Goal: Transaction & Acquisition: Purchase product/service

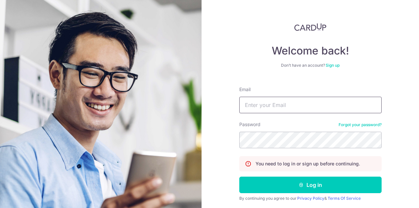
click at [257, 108] on input "Email" at bounding box center [310, 105] width 142 height 17
type input "[PERSON_NAME][EMAIL_ADDRESS][PERSON_NAME][DOMAIN_NAME]"
click at [239, 177] on button "Log in" at bounding box center [310, 185] width 142 height 17
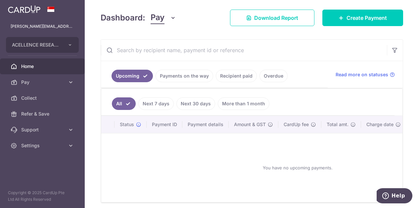
scroll to position [99, 0]
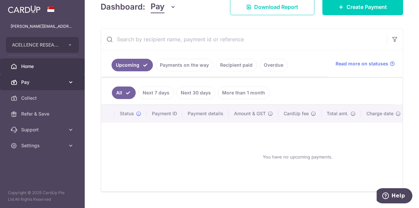
click at [36, 80] on span "Pay" at bounding box center [43, 82] width 44 height 7
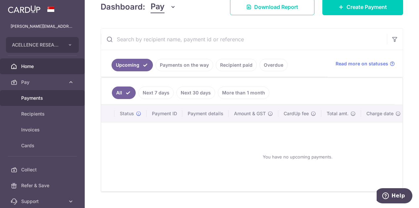
click at [47, 97] on span "Payments" at bounding box center [43, 98] width 44 height 7
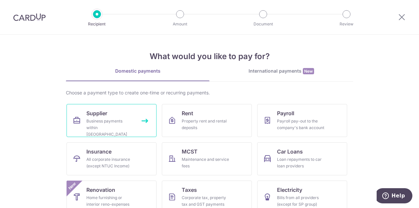
click at [108, 115] on link "Supplier Business payments within Singapore" at bounding box center [111, 120] width 90 height 33
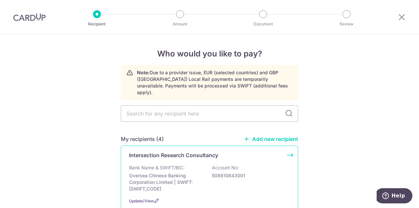
click at [165, 165] on p "Bank Name & SWIFT/BIC:" at bounding box center [157, 168] width 56 height 7
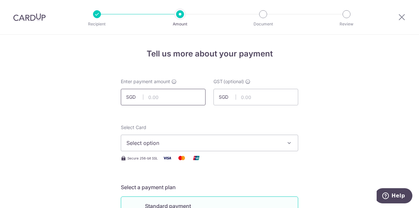
drag, startPoint x: 158, startPoint y: 98, endPoint x: 165, endPoint y: 97, distance: 7.3
click at [158, 98] on input "text" at bounding box center [163, 97] width 85 height 17
type input "1,327.80"
drag, startPoint x: 345, startPoint y: 104, endPoint x: 301, endPoint y: 102, distance: 43.4
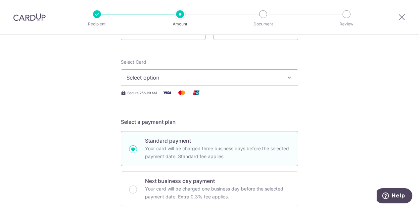
scroll to position [66, 0]
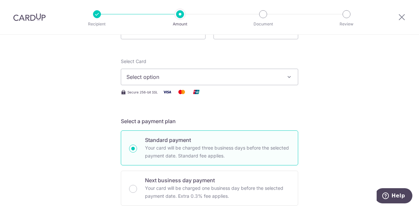
click at [284, 72] on button "Select option" at bounding box center [209, 77] width 177 height 17
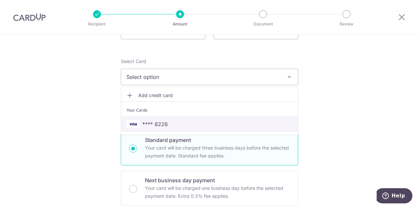
click at [170, 122] on span "**** 8226" at bounding box center [209, 124] width 166 height 8
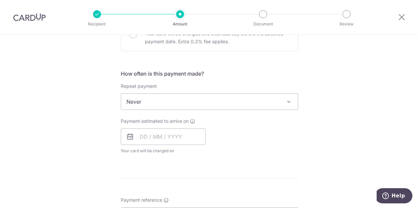
scroll to position [231, 0]
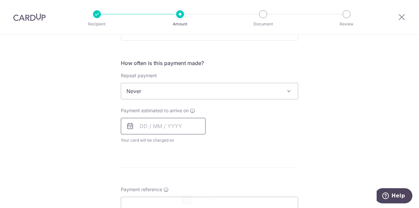
click at [151, 126] on input "text" at bounding box center [163, 126] width 85 height 17
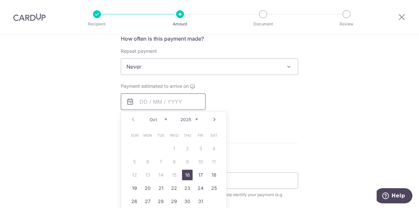
scroll to position [265, 0]
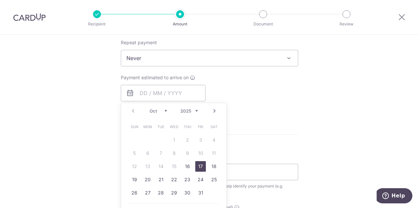
click at [200, 165] on link "17" at bounding box center [200, 166] width 11 height 11
type input "17/10/2025"
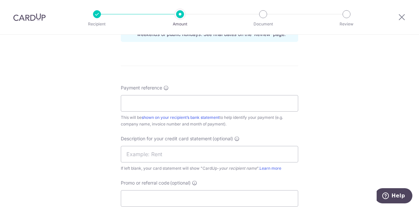
scroll to position [364, 0]
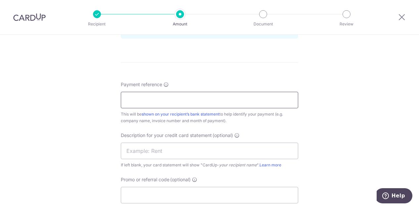
drag, startPoint x: 148, startPoint y: 101, endPoint x: 157, endPoint y: 99, distance: 8.8
click at [149, 100] on input "Payment reference" at bounding box center [209, 100] width 177 height 17
type input "i"
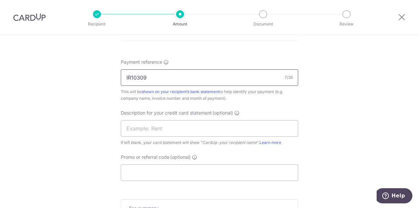
scroll to position [397, 0]
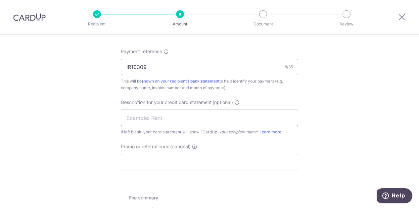
type input "IR10309"
drag, startPoint x: 152, startPoint y: 117, endPoint x: 178, endPoint y: 115, distance: 26.2
click at [154, 117] on input "text" at bounding box center [209, 118] width 177 height 17
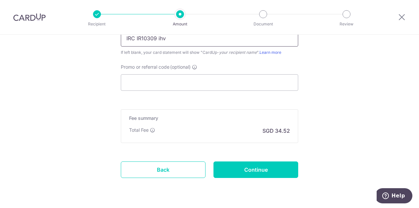
scroll to position [494, 0]
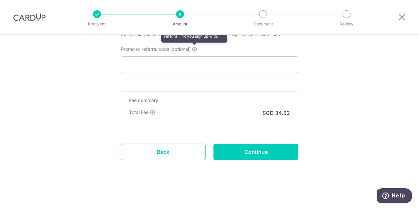
type input "IRC IR10309 ihv"
click at [195, 47] on icon at bounding box center [194, 49] width 5 height 5
click at [195, 57] on input "Promo or referral code (optional) Enter either a promo code or a referral code …" at bounding box center [209, 65] width 177 height 17
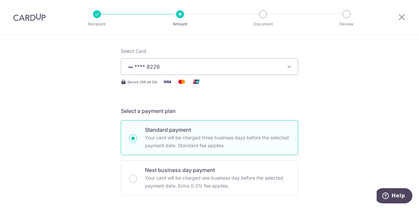
scroll to position [0, 0]
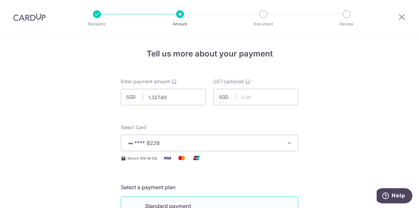
click at [97, 17] on div at bounding box center [97, 14] width 8 height 8
click at [401, 17] on icon at bounding box center [401, 17] width 8 height 8
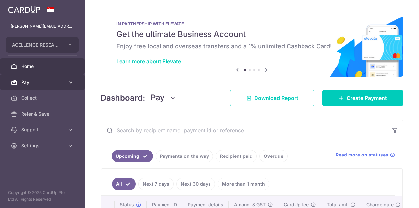
click at [45, 84] on span "Pay" at bounding box center [43, 82] width 44 height 7
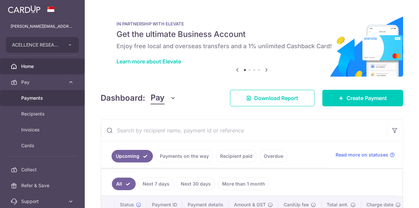
click at [55, 100] on span "Payments" at bounding box center [43, 98] width 44 height 7
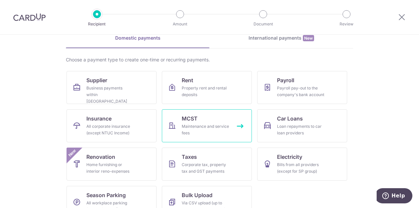
scroll to position [49, 0]
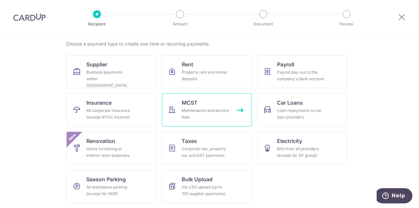
click at [203, 109] on div "Maintenance and service fees" at bounding box center [206, 113] width 48 height 13
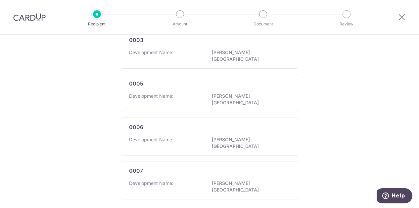
scroll to position [64, 0]
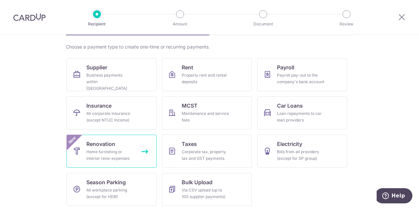
scroll to position [49, 0]
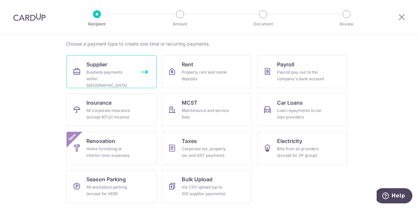
click at [126, 68] on link "Supplier Business payments within Singapore" at bounding box center [111, 71] width 90 height 33
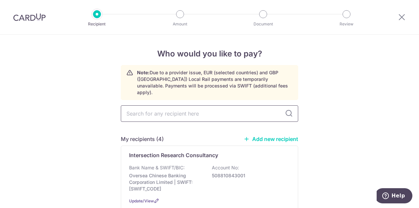
click at [218, 109] on input "text" at bounding box center [209, 113] width 177 height 17
type input "201"
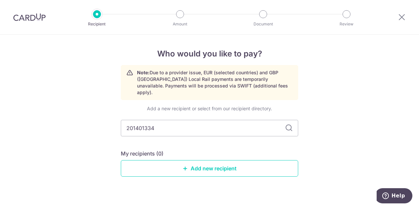
type input "201401334z"
type input "201401334Z"
click at [190, 160] on link "Add new recipient" at bounding box center [209, 168] width 177 height 17
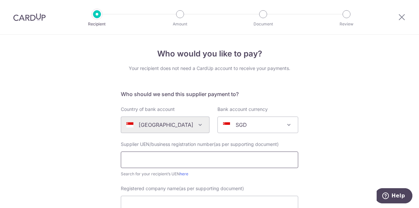
drag, startPoint x: 208, startPoint y: 158, endPoint x: 218, endPoint y: 157, distance: 9.6
click at [208, 158] on input "text" at bounding box center [209, 160] width 177 height 17
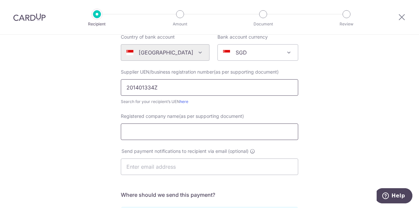
scroll to position [66, 0]
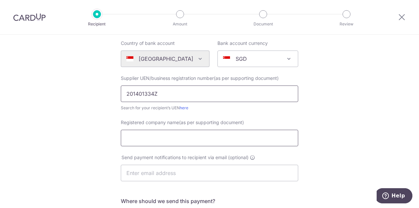
type input "201401334Z"
click at [157, 139] on input "Registered company name(as per supporting document)" at bounding box center [209, 138] width 177 height 17
type input "s"
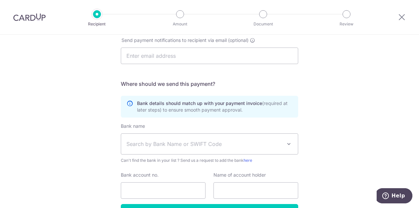
scroll to position [198, 0]
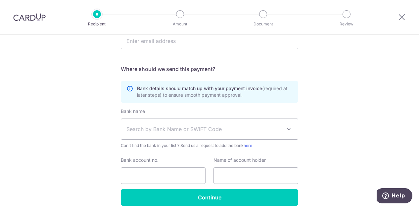
type input "SINCERE AIR CONDITIONING PTE LTD"
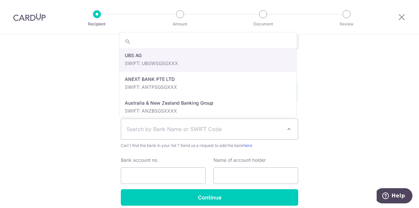
click at [179, 129] on span "Search by Bank Name or SWIFT Code" at bounding box center [203, 129] width 155 height 8
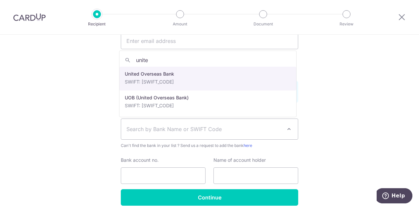
type input "unite"
select select "23668"
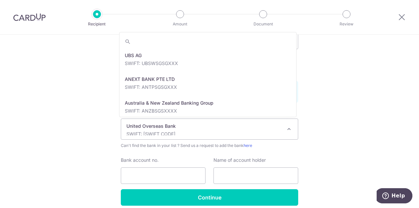
click at [182, 128] on p "United Overseas Bank" at bounding box center [203, 126] width 155 height 7
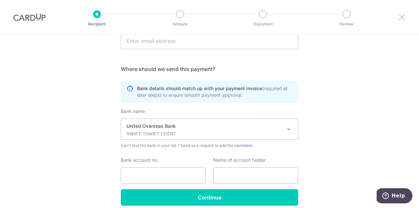
click at [401, 18] on icon at bounding box center [401, 17] width 8 height 8
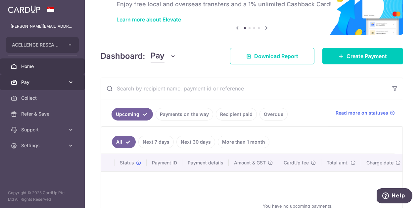
scroll to position [66, 0]
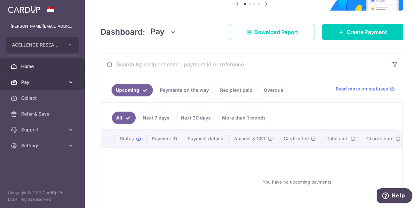
click at [37, 83] on span "Pay" at bounding box center [43, 82] width 44 height 7
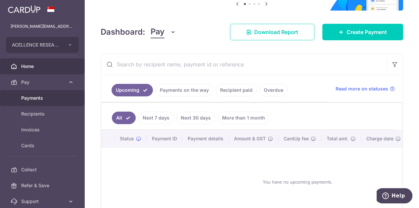
click at [46, 99] on span "Payments" at bounding box center [43, 98] width 44 height 7
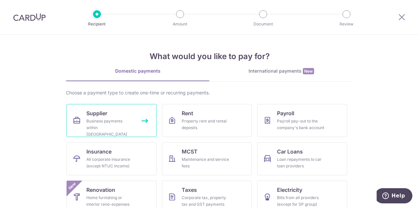
click at [121, 119] on div "Business payments within [GEOGRAPHIC_DATA]" at bounding box center [110, 128] width 48 height 20
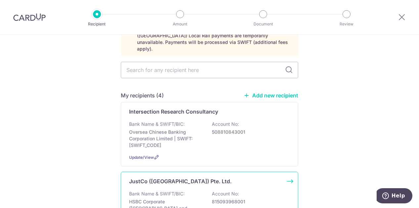
scroll to position [99, 0]
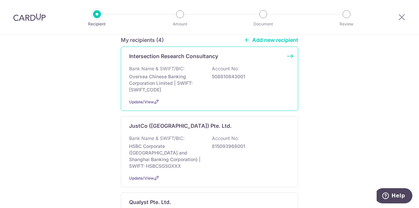
click at [154, 76] on p "Oversea Chinese Banking Corporation Limited | SWIFT: [SWIFT_CODE]" at bounding box center [166, 83] width 74 height 20
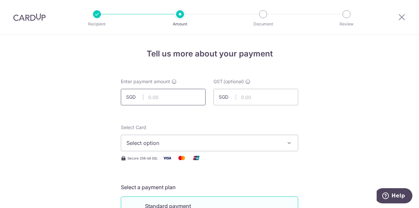
click at [167, 99] on input "text" at bounding box center [163, 97] width 85 height 17
type input "1,340.00"
drag, startPoint x: 202, startPoint y: 146, endPoint x: 201, endPoint y: 150, distance: 4.8
click at [202, 146] on span "Select option" at bounding box center [203, 143] width 154 height 8
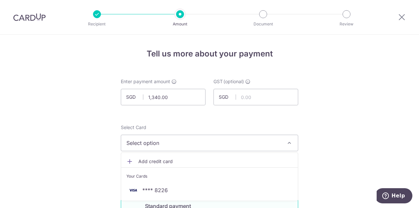
click at [196, 181] on li "Your Cards" at bounding box center [209, 175] width 177 height 15
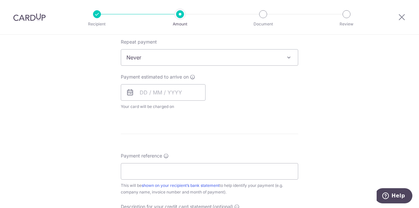
scroll to position [265, 0]
click at [145, 94] on input "text" at bounding box center [163, 93] width 85 height 17
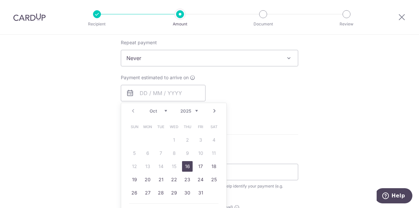
click at [183, 165] on link "16" at bounding box center [187, 166] width 11 height 11
type input "[DATE]"
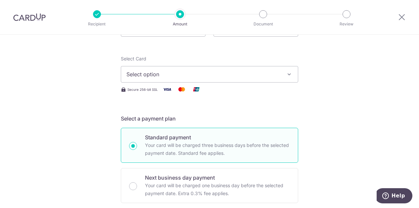
scroll to position [0, 0]
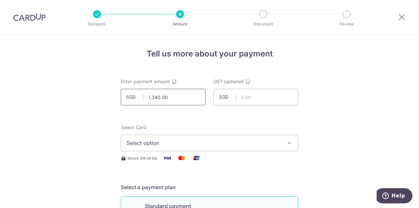
drag, startPoint x: 173, startPoint y: 97, endPoint x: 105, endPoint y: 95, distance: 67.8
type input "1,327.80"
click at [252, 96] on input "text" at bounding box center [255, 97] width 85 height 17
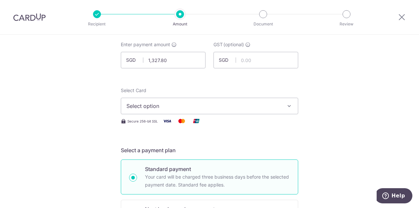
scroll to position [66, 0]
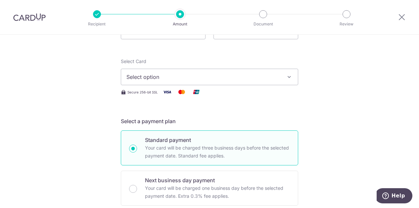
click at [275, 73] on span "Select option" at bounding box center [203, 77] width 154 height 8
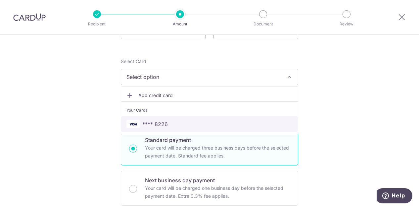
drag, startPoint x: 191, startPoint y: 124, endPoint x: 206, endPoint y: 114, distance: 17.4
click at [191, 124] on span "**** 8226" at bounding box center [209, 124] width 166 height 8
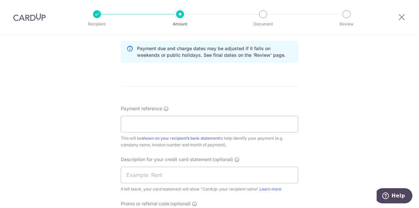
scroll to position [364, 0]
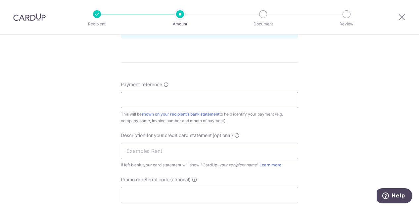
drag, startPoint x: 171, startPoint y: 100, endPoint x: 191, endPoint y: 100, distance: 20.8
click at [171, 100] on input "Payment reference" at bounding box center [209, 100] width 177 height 17
type input "i"
drag, startPoint x: 204, startPoint y: 103, endPoint x: 89, endPoint y: 95, distance: 115.4
click at [82, 100] on div "Tell us more about your payment Enter payment amount SGD 1,327.80 1327.80 GST (…" at bounding box center [209, 6] width 419 height 670
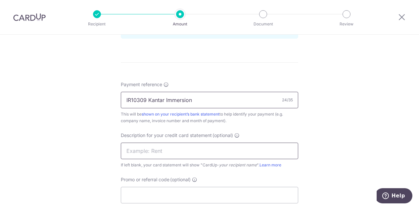
type input "IR10309 Kantar Immersion"
click at [155, 150] on input "text" at bounding box center [209, 151] width 177 height 17
paste input "IR10309 Kantar"
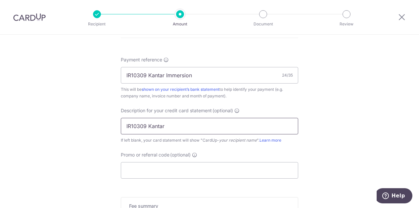
scroll to position [430, 0]
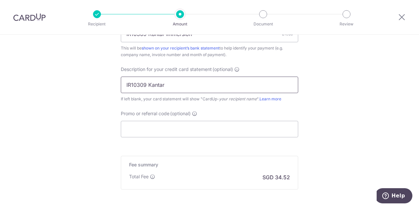
drag, startPoint x: 147, startPoint y: 84, endPoint x: 191, endPoint y: 89, distance: 44.6
click at [188, 84] on input "IR10309 Kantar" at bounding box center [209, 85] width 177 height 17
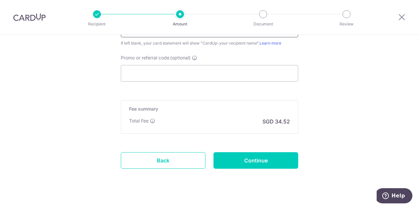
scroll to position [494, 0]
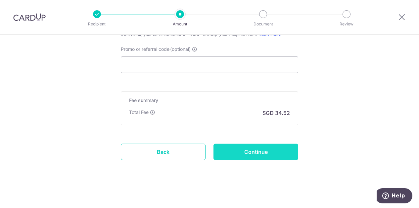
type input "IR10309 IRC"
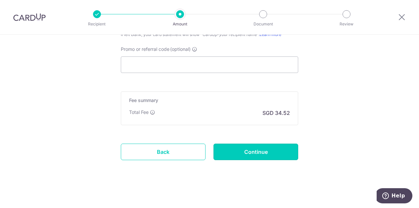
click at [263, 153] on input "Continue" at bounding box center [255, 152] width 85 height 17
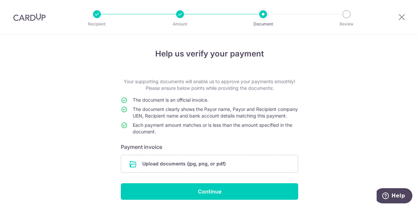
scroll to position [29, 0]
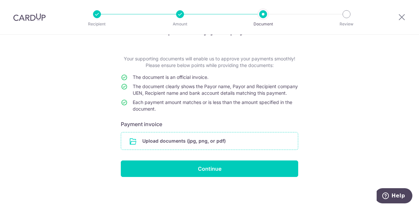
click at [216, 143] on input "file" at bounding box center [209, 141] width 177 height 17
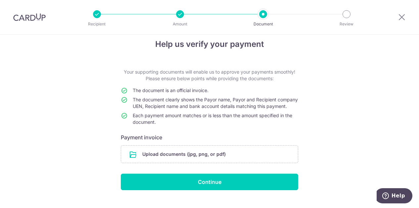
scroll to position [0, 0]
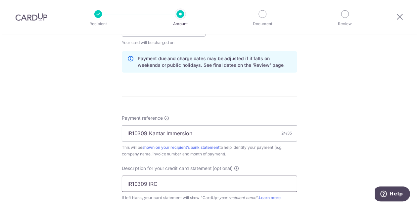
scroll to position [364, 0]
